Goal: Information Seeking & Learning: Learn about a topic

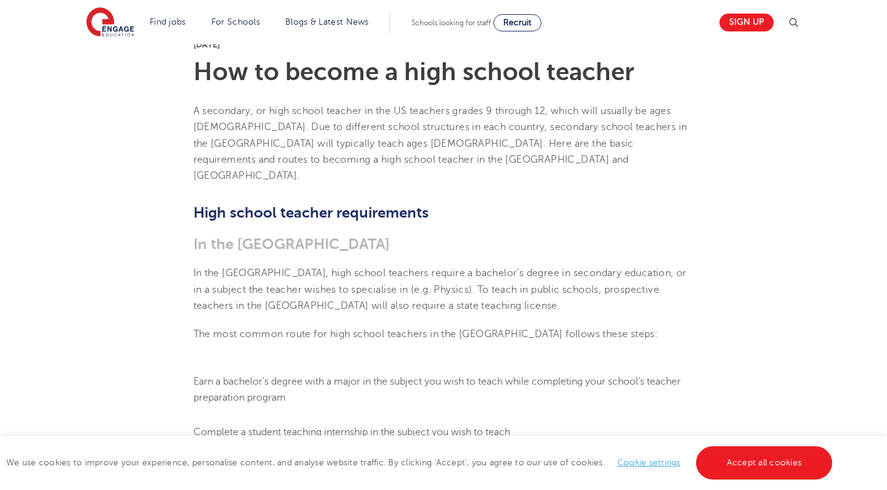
scroll to position [342, 0]
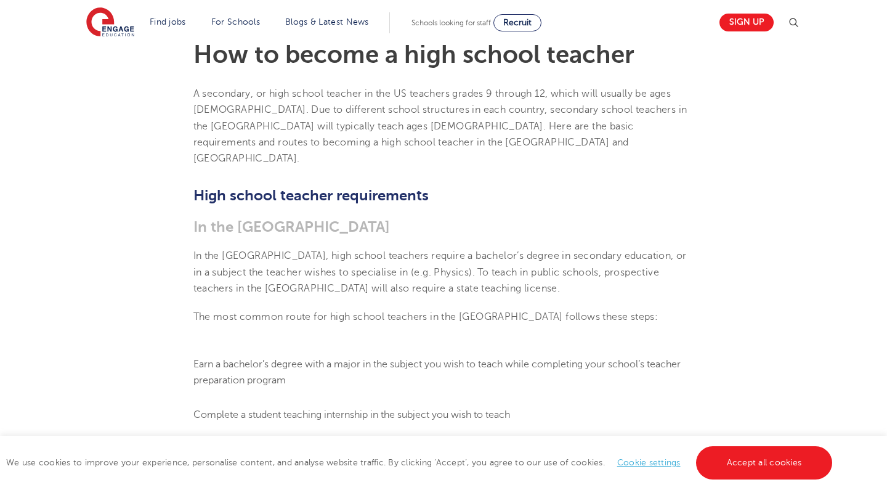
click at [421, 250] on span "In the [GEOGRAPHIC_DATA], high school teachers require a bachelor’s degree in s…" at bounding box center [439, 272] width 493 height 44
drag, startPoint x: 421, startPoint y: 240, endPoint x: 565, endPoint y: 237, distance: 144.8
click at [565, 250] on span "In the [GEOGRAPHIC_DATA], high school teachers require a bachelor’s degree in s…" at bounding box center [439, 272] width 493 height 44
copy span "bachelor’s degree in secondary education"
